Goal: Information Seeking & Learning: Learn about a topic

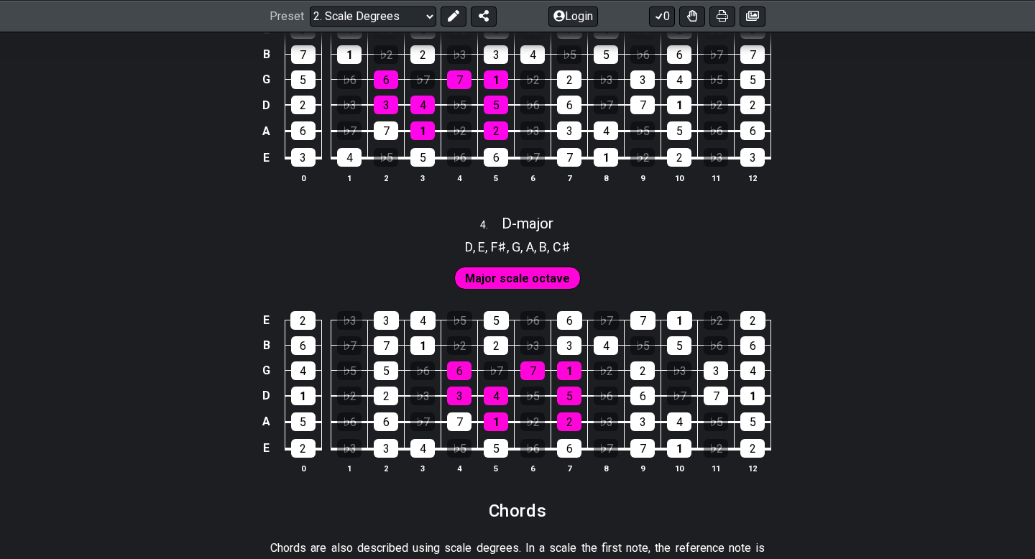
scroll to position [1393, 0]
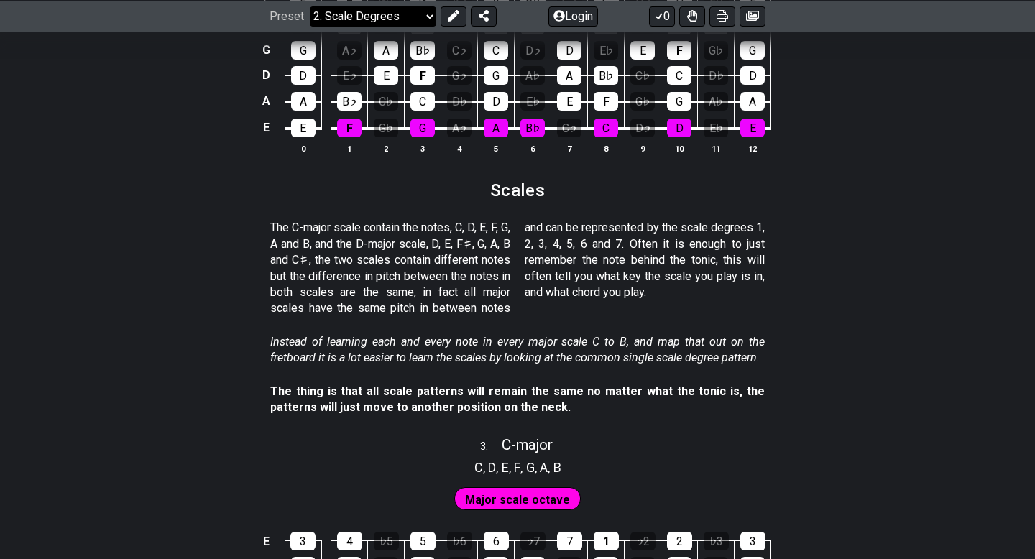
click at [358, 8] on select "Welcome to #fretflip! Initial Preset Custom Preset Minor Pentatonic Major Penta…" at bounding box center [373, 16] width 126 height 20
click at [310, 26] on select "Welcome to #fretflip! Initial Preset Custom Preset Minor Pentatonic Major Penta…" at bounding box center [373, 16] width 126 height 20
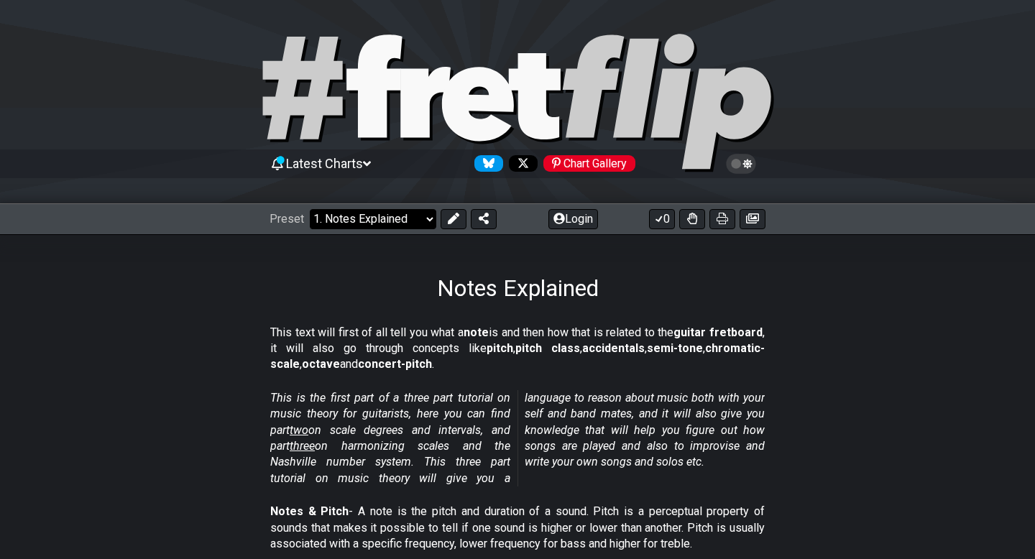
click at [354, 222] on select "Welcome to #fretflip! Initial Preset Custom Preset Minor Pentatonic Major Penta…" at bounding box center [373, 219] width 126 height 20
click at [310, 209] on select "Welcome to #fretflip! Initial Preset Custom Preset Minor Pentatonic Major Penta…" at bounding box center [373, 219] width 126 height 20
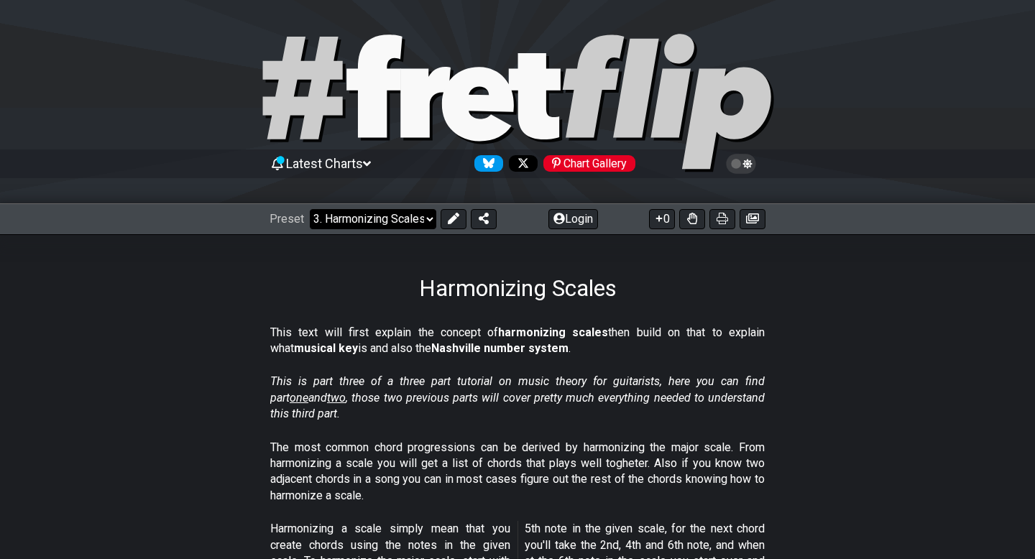
click at [407, 224] on select "Welcome to #fretflip! Initial Preset Custom Preset Minor Pentatonic Major Penta…" at bounding box center [373, 219] width 126 height 20
click at [310, 209] on select "Welcome to #fretflip! Initial Preset Custom Preset Minor Pentatonic Major Penta…" at bounding box center [373, 219] width 126 height 20
select select "/minor-pentatonic"
select select "C"
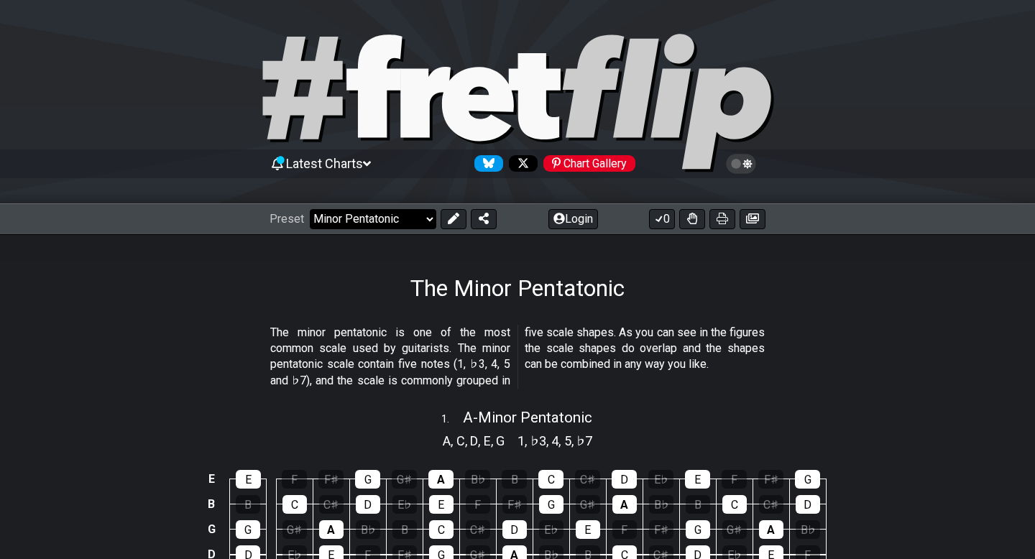
click at [407, 219] on select "Welcome to #fretflip! Initial Preset Custom Preset Minor Pentatonic Major Penta…" at bounding box center [373, 219] width 126 height 20
click at [310, 209] on select "Welcome to #fretflip! Initial Preset Custom Preset Minor Pentatonic Major Penta…" at bounding box center [373, 219] width 126 height 20
select select "/guitar-scales"
select select "C"
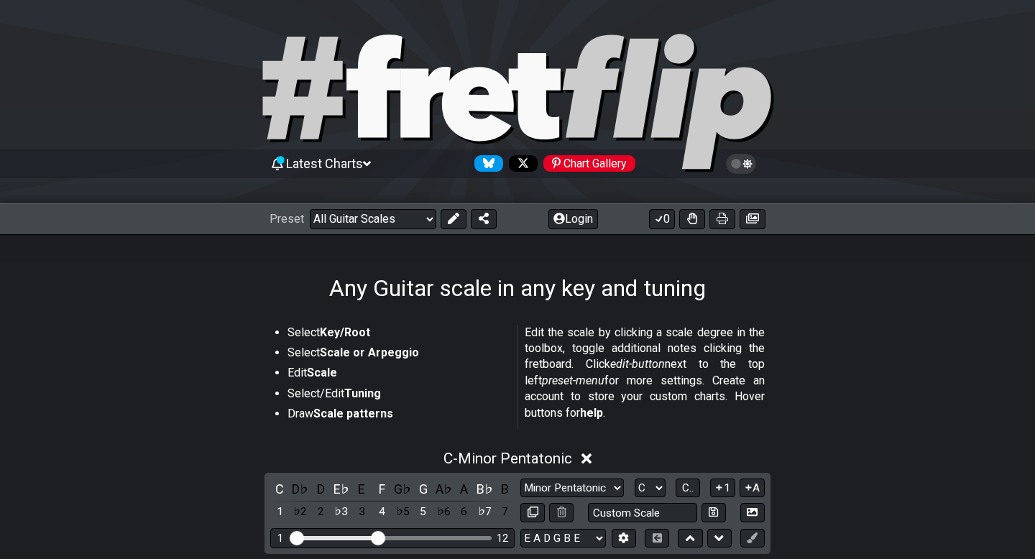
click at [422, 231] on div "Preset Welcome to #fretflip! Initial Preset Custom Preset Minor Pentatonic Majo…" at bounding box center [517, 219] width 1035 height 32
click at [418, 223] on select "Welcome to #fretflip! Initial Preset Custom Preset Minor Pentatonic Major Penta…" at bounding box center [373, 219] width 126 height 20
click at [310, 209] on select "Welcome to #fretflip! Initial Preset Custom Preset Minor Pentatonic Major Penta…" at bounding box center [373, 219] width 126 height 20
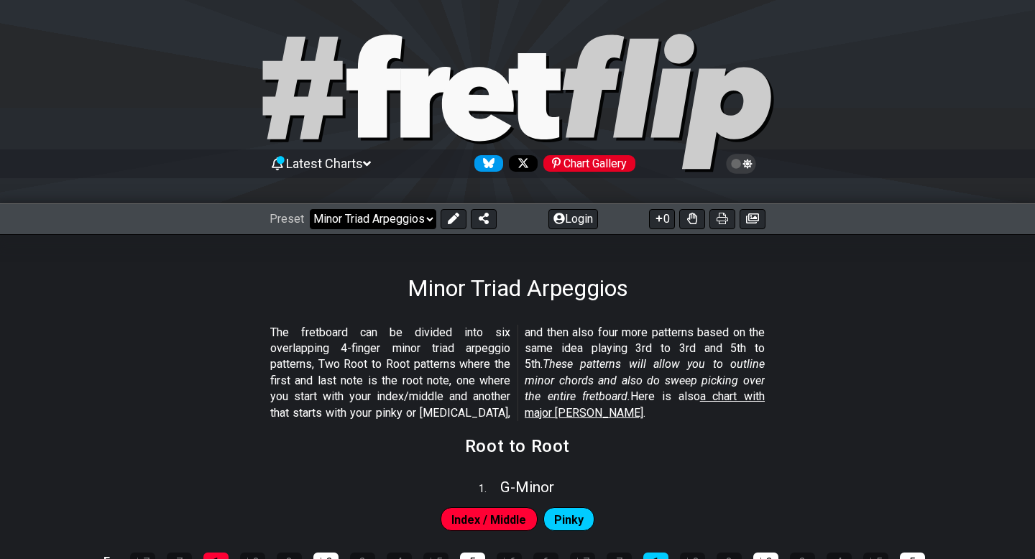
click at [412, 223] on select "Welcome to #fretflip! Initial Preset Custom Preset Minor Pentatonic Major Penta…" at bounding box center [373, 219] width 126 height 20
click at [310, 209] on select "Welcome to #fretflip! Initial Preset Custom Preset Minor Pentatonic Major Penta…" at bounding box center [373, 219] width 126 height 20
select select "/modes-and-relative-pitch"
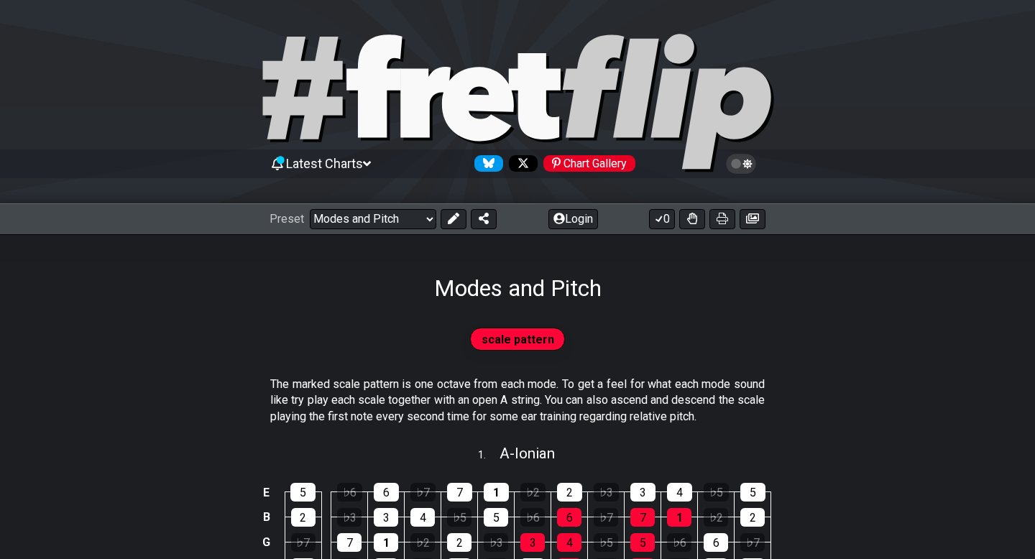
click at [366, 204] on div "Preset Welcome to #fretflip! Initial Preset Custom Preset Minor Pentatonic Majo…" at bounding box center [517, 219] width 1035 height 32
click at [186, 405] on section "The marked scale pattern is one octave from each mode. To get a feel for what e…" at bounding box center [517, 403] width 1035 height 65
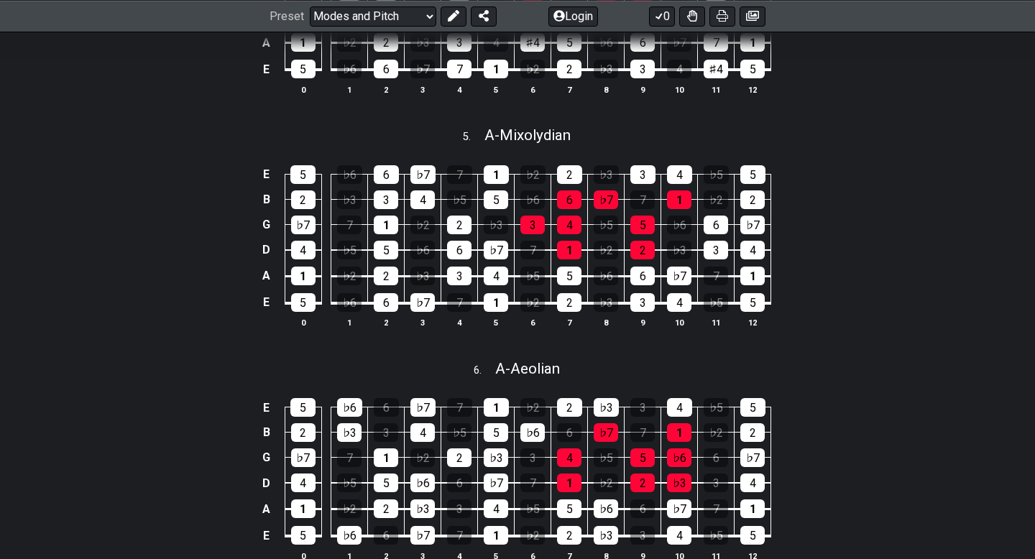
scroll to position [1252, 0]
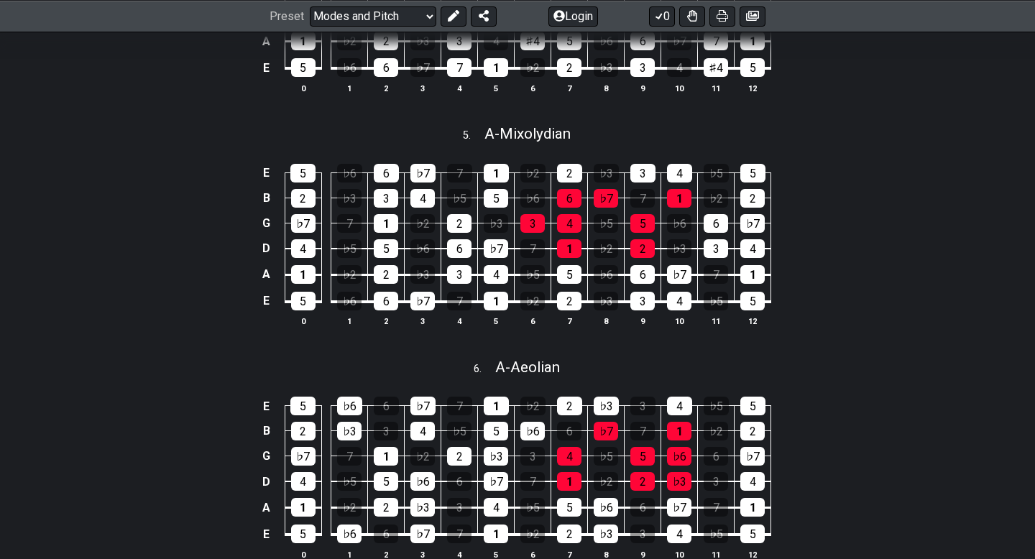
drag, startPoint x: 556, startPoint y: 367, endPoint x: 426, endPoint y: 369, distance: 130.1
click at [426, 369] on div "6 . A - Aeolian" at bounding box center [517, 363] width 1035 height 27
select select "A"
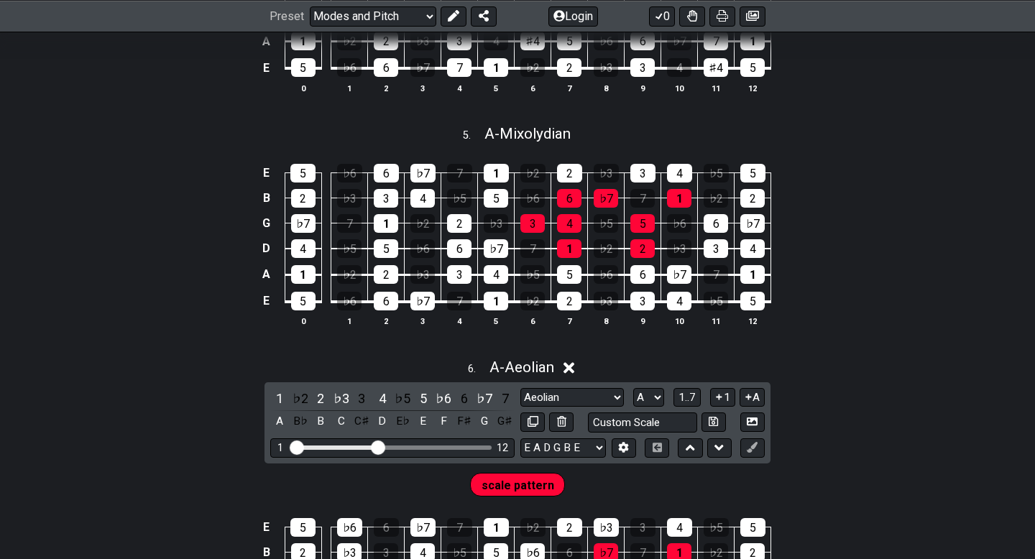
click at [579, 363] on div "6 . A - Aeolian" at bounding box center [517, 363] width 1035 height 27
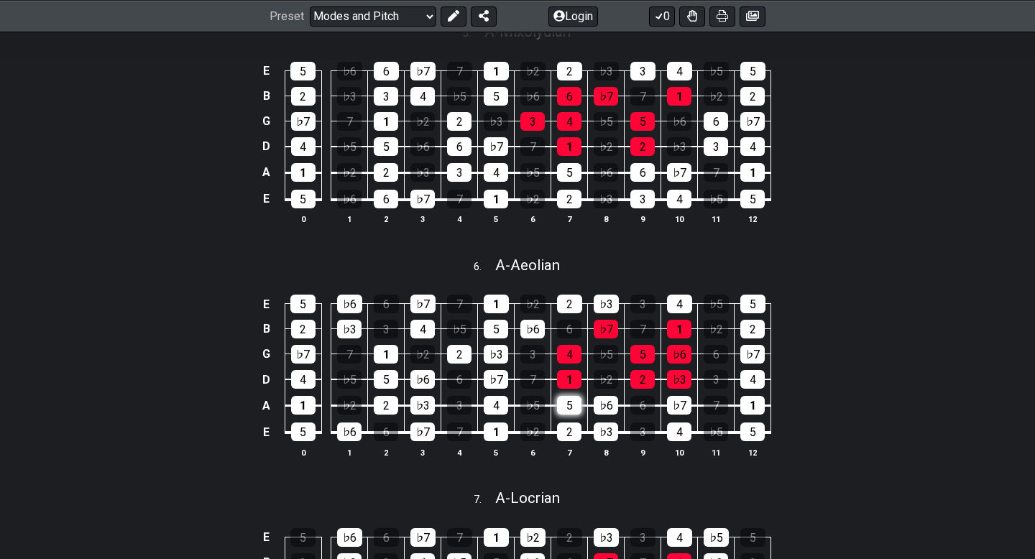
scroll to position [1357, 0]
